Goal: Answer question/provide support: Answer question/provide support

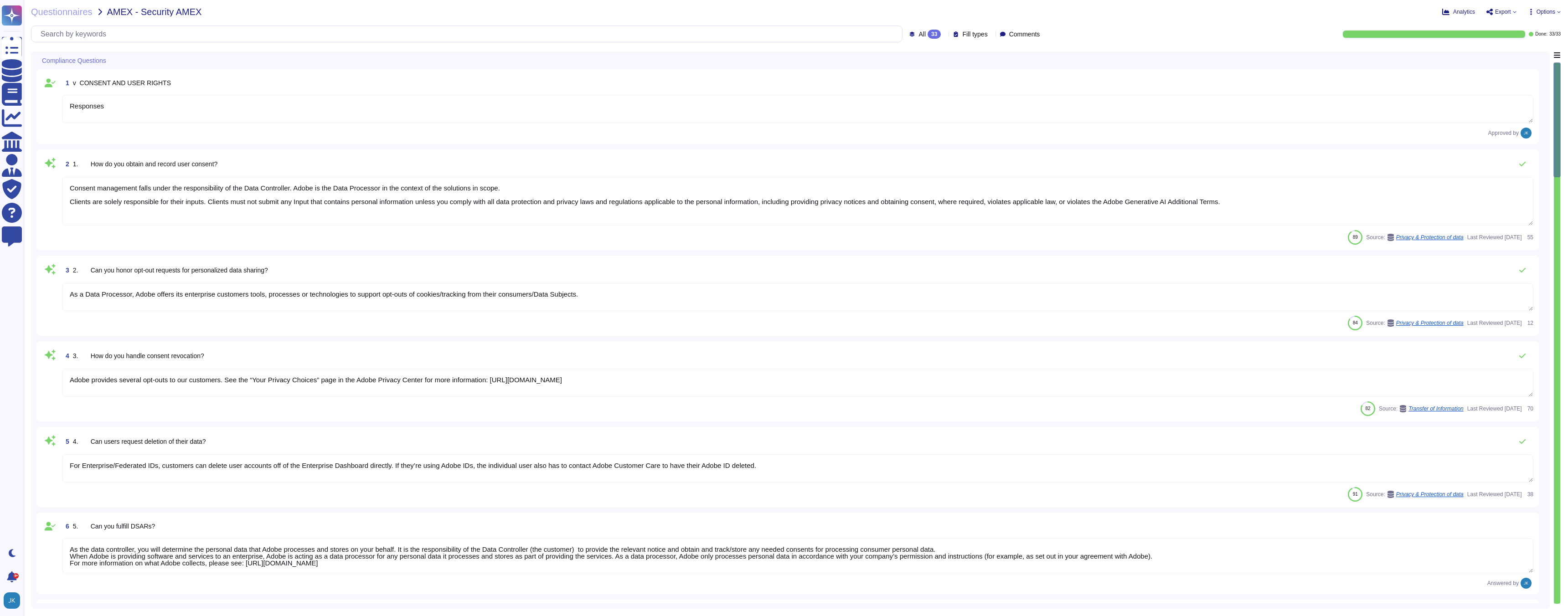
type textarea "Responses"
type textarea "Consent management falls under the responsibility of the Data Controller. Adobe…"
type textarea "As a Data Processor, Adobe offers its enterprise customers tools, processes or …"
type textarea "Adobe provides several opt-outs to our customers. See the “Your Privacy Choices…"
type textarea "For Enterprise/Federated IDs, customers can delete user accounts off of the Ent…"
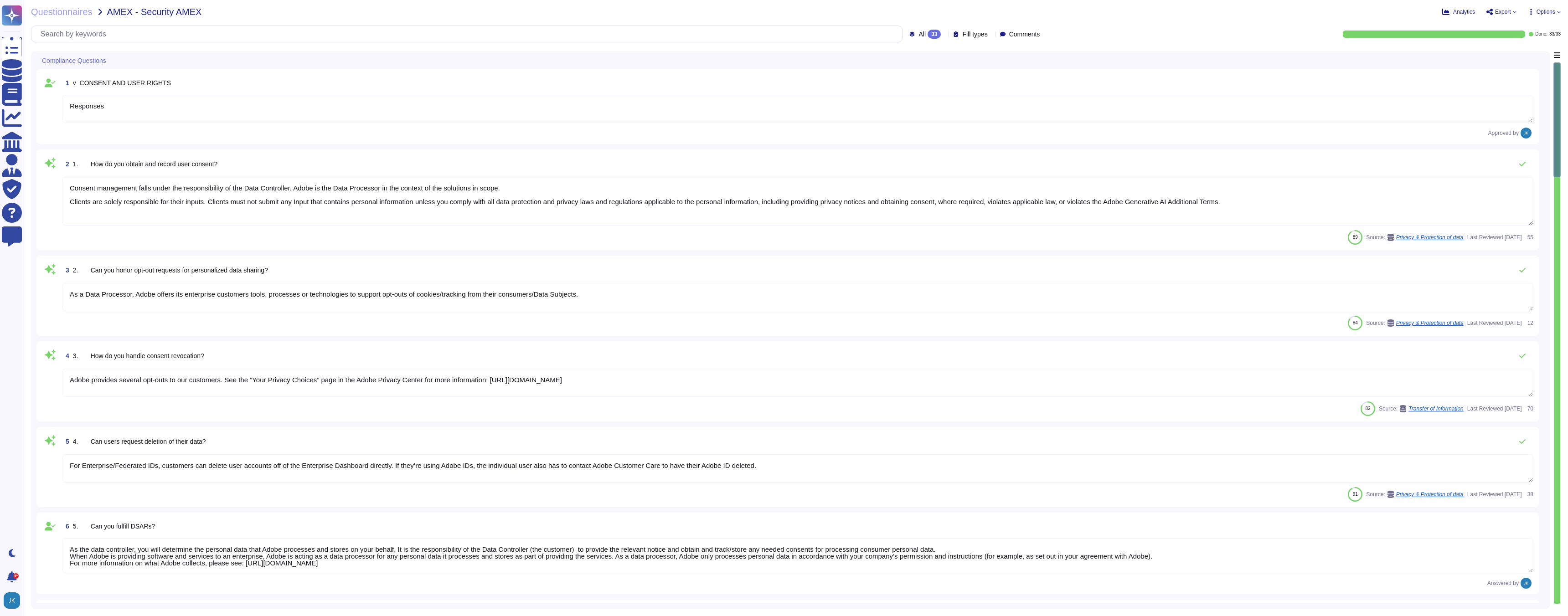
type textarea "As the data controller, you will determine the personal data that Adobe process…"
type textarea "Adobe does rely on cloud hosting companies according to services contracts to p…"
type textarea "[PERSON_NAME] is Adobe's Vice President, Chief Privacy Officer (CPO) and Chief …"
type textarea "Adobe has details registered with European Data Protection Authorities (the Dat…"
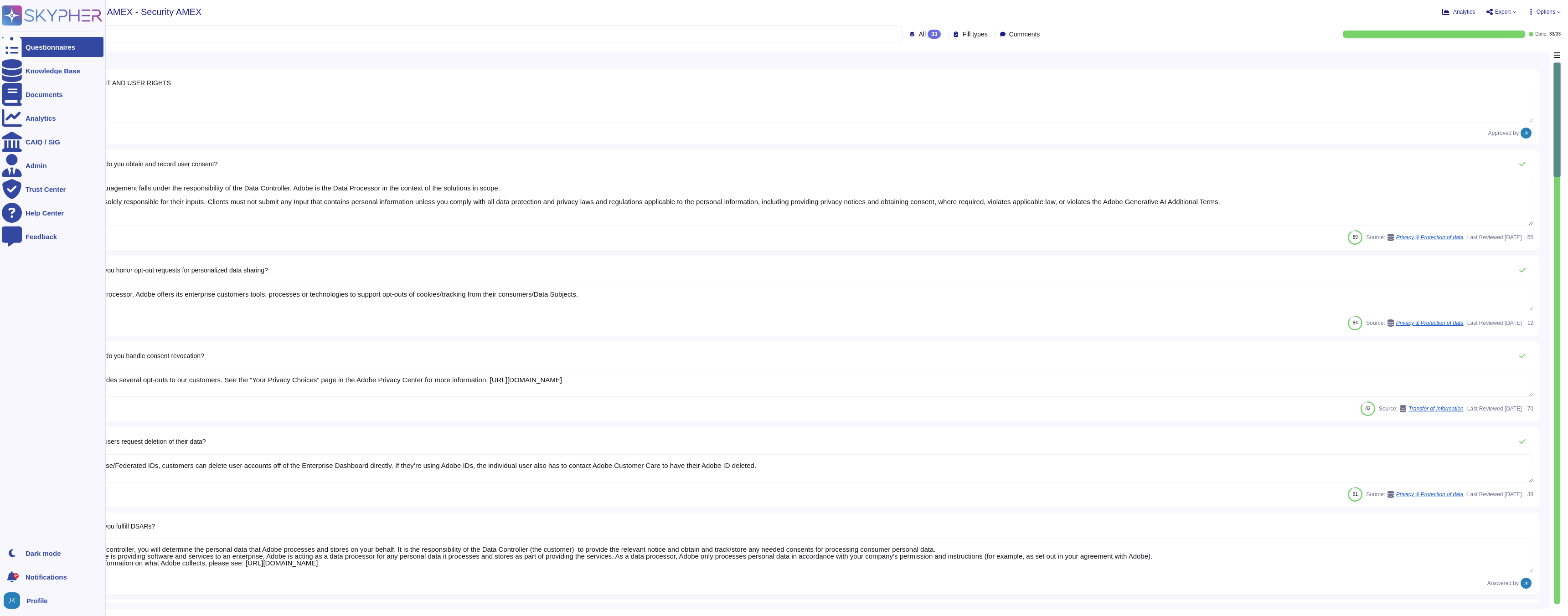
click at [42, 12] on icon at bounding box center [63, 16] width 78 height 12
